Goal: Communication & Community: Ask a question

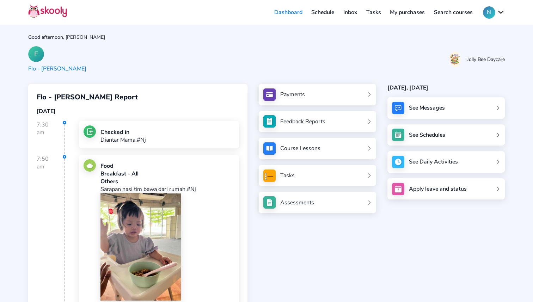
click at [319, 12] on link "Schedule" at bounding box center [323, 12] width 32 height 11
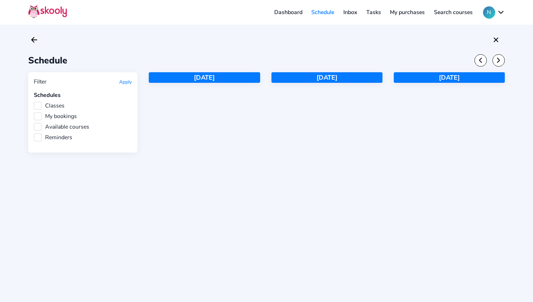
click at [359, 13] on link "Inbox" at bounding box center [349, 12] width 23 height 11
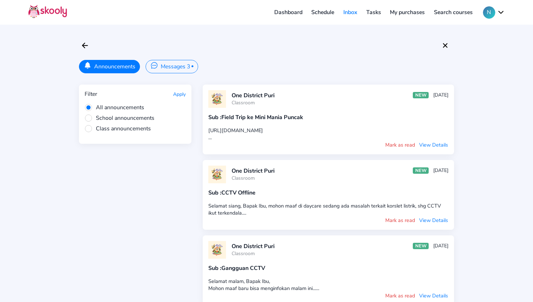
click at [187, 72] on button "Messages 3 •" at bounding box center [171, 66] width 52 height 13
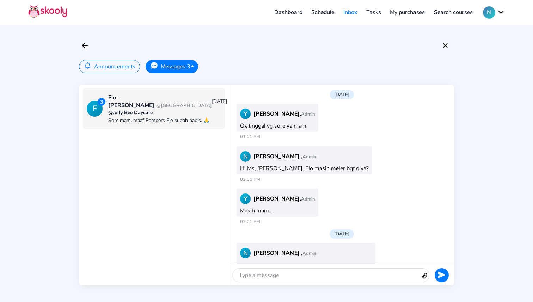
click at [336, 277] on div at bounding box center [326, 274] width 188 height 13
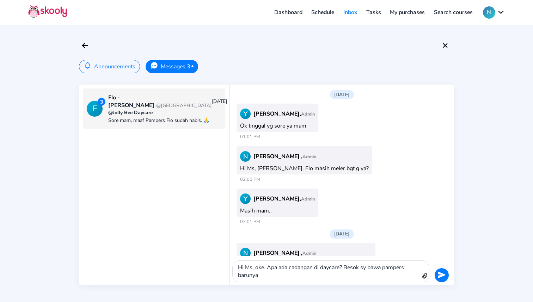
click at [438, 276] on icon "send" at bounding box center [441, 275] width 7 height 6
